Goal: Information Seeking & Learning: Stay updated

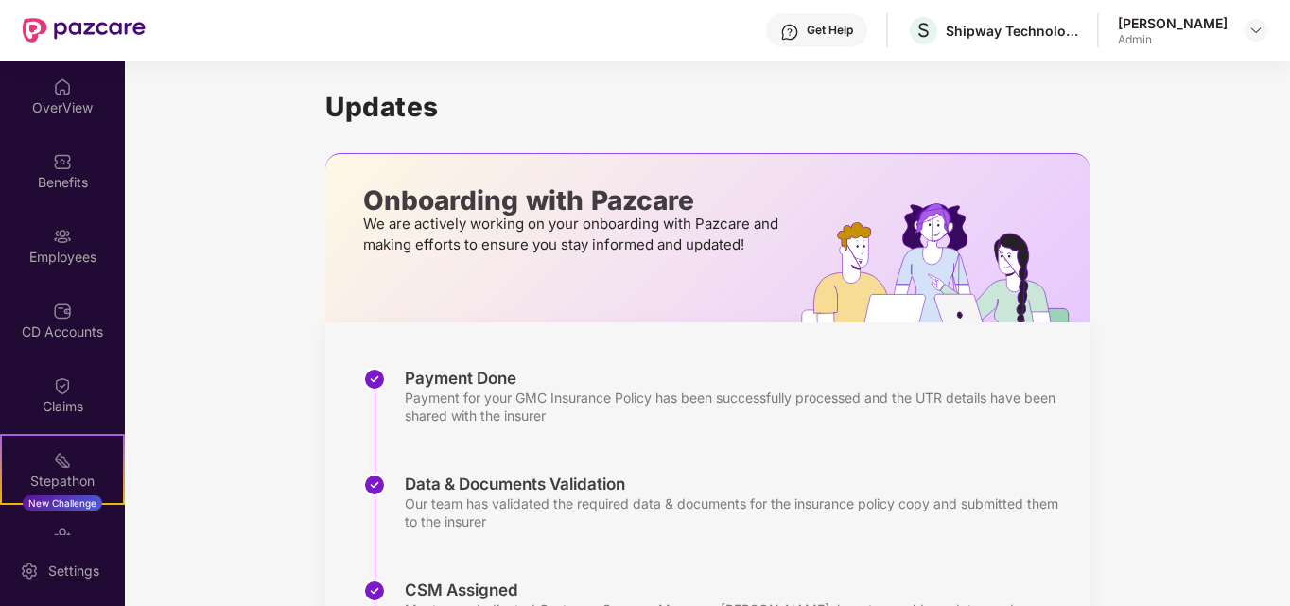
click at [825, 29] on div "Get Help" at bounding box center [830, 30] width 46 height 15
click at [842, 26] on div "Get Help" at bounding box center [830, 30] width 46 height 15
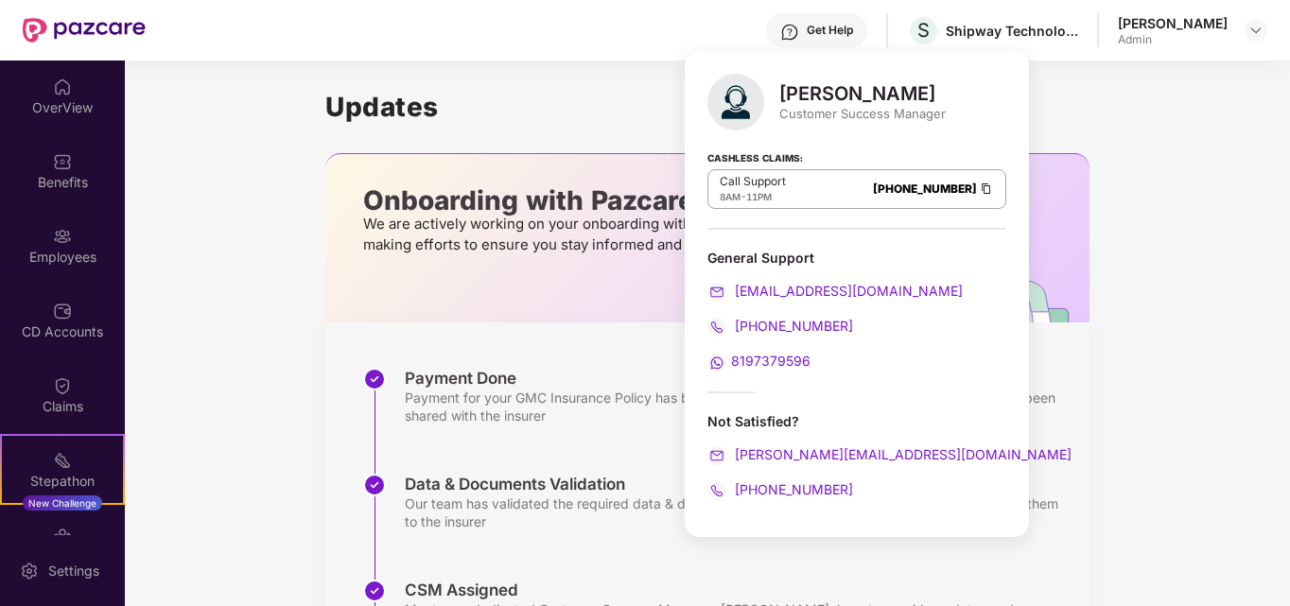
click at [293, 201] on div "Updates Onboarding with Pazcare We are actively working on your onboarding with…" at bounding box center [707, 551] width 1165 height 981
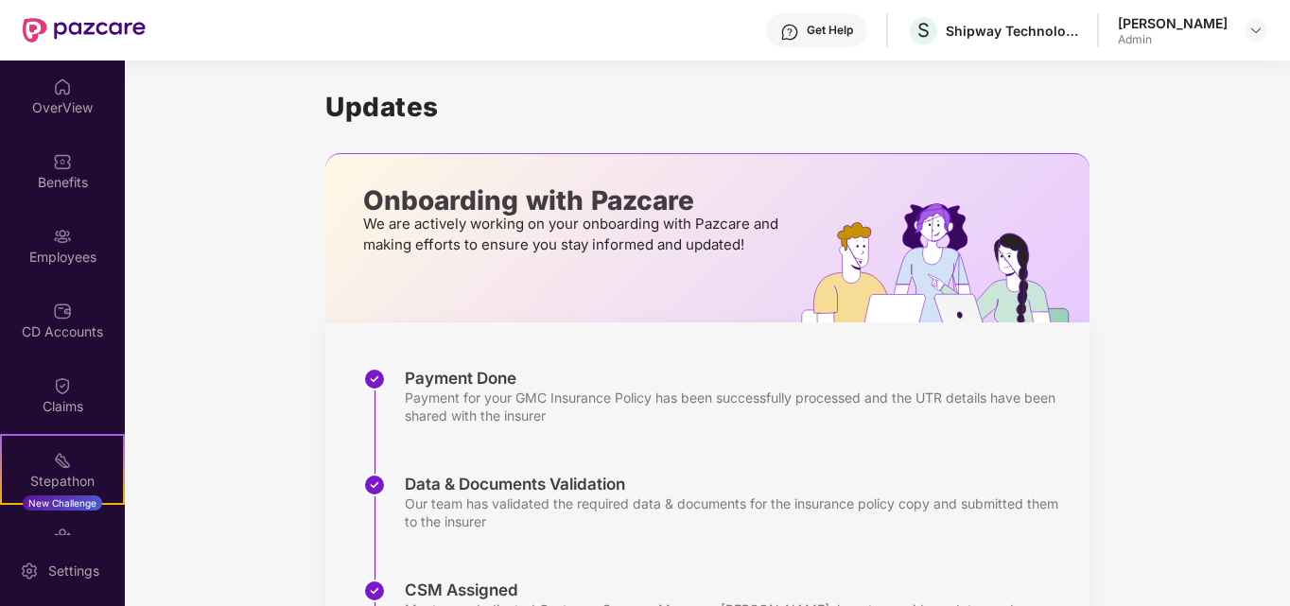
click at [853, 31] on div "Get Help" at bounding box center [830, 30] width 46 height 15
click at [1047, 121] on h1 "Updates" at bounding box center [707, 107] width 764 height 32
click at [79, 265] on div "Employees" at bounding box center [62, 257] width 125 height 19
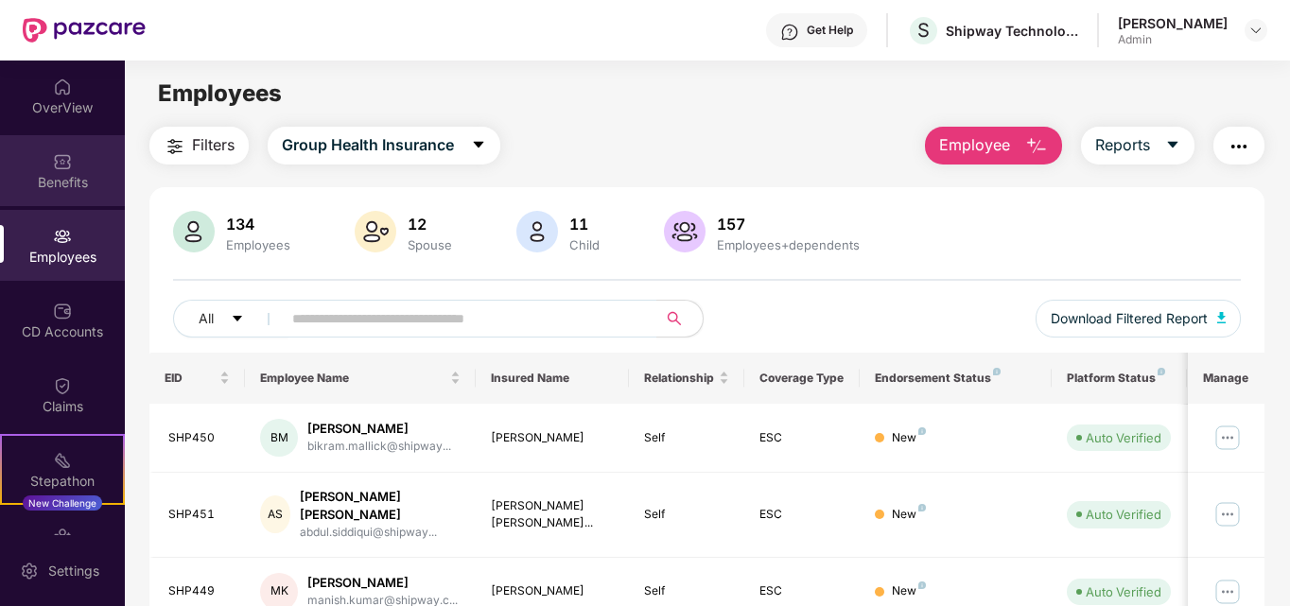
click at [62, 177] on div "Benefits" at bounding box center [62, 182] width 125 height 19
